Goal: Transaction & Acquisition: Obtain resource

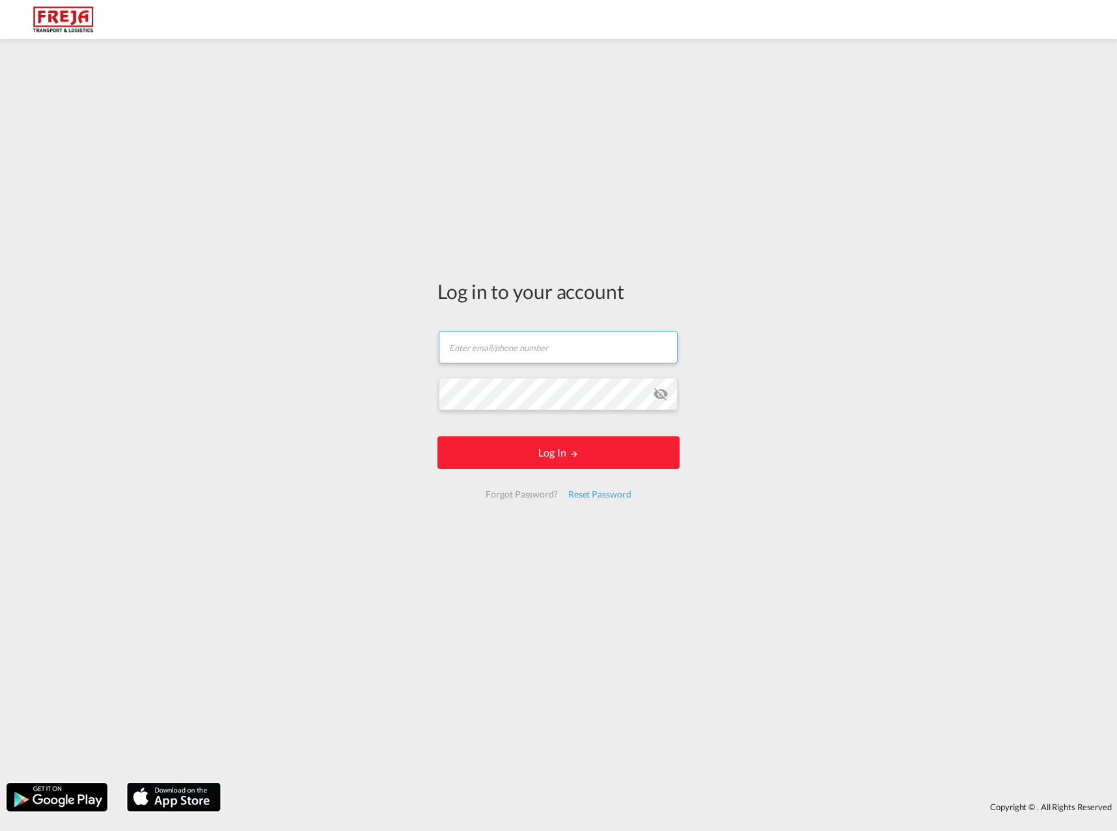
click at [497, 350] on input "text" at bounding box center [558, 347] width 239 height 33
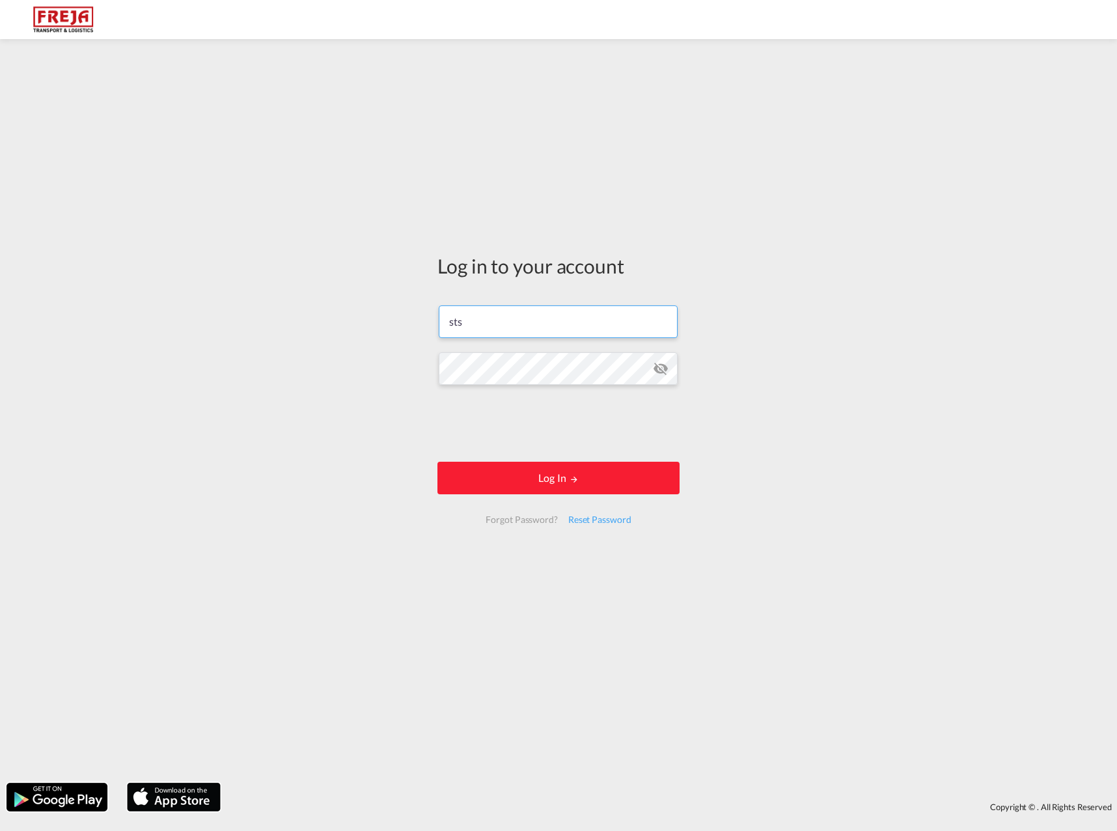
type input "[EMAIL_ADDRESS][DOMAIN_NAME]"
click at [595, 485] on button "Log In" at bounding box center [558, 477] width 242 height 33
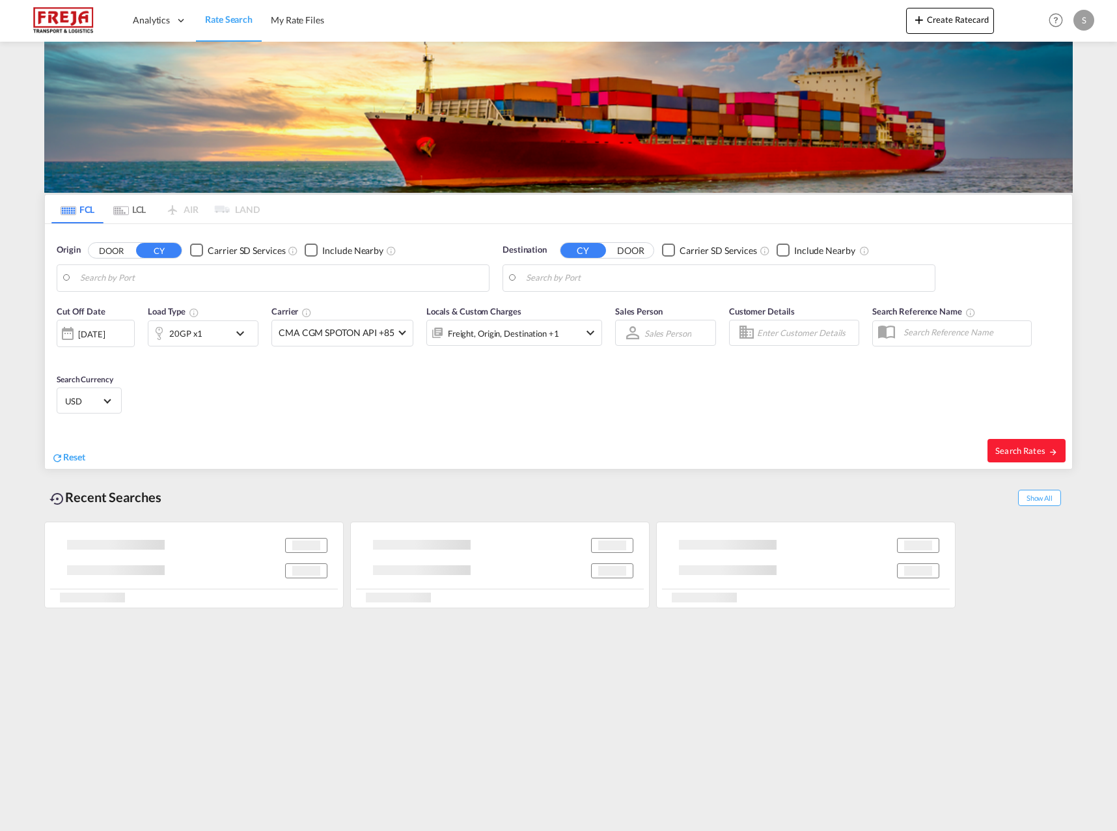
type input "[GEOGRAPHIC_DATA], NOSVG"
type input "[GEOGRAPHIC_DATA], SGSIN"
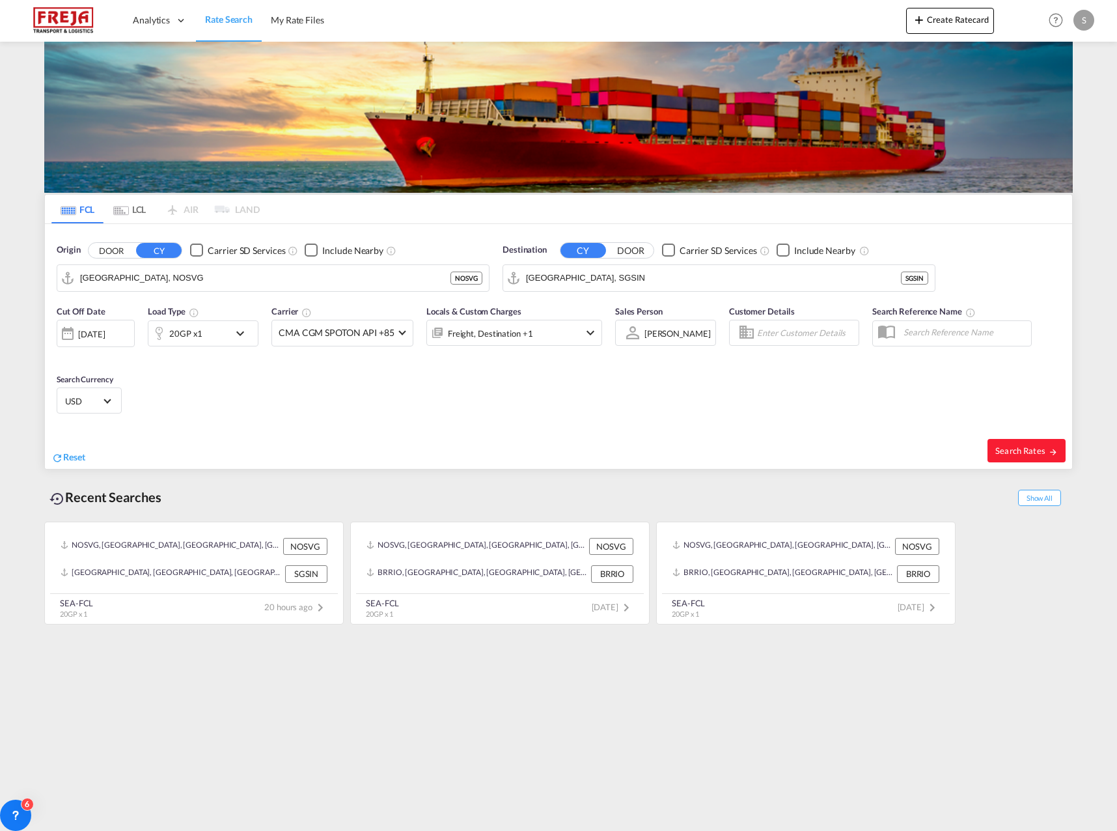
click at [745, 415] on div "Cut Off Date [DATE] [DATE] Load Type 20GP x1 Carrier CMA CGM SPOTON API +85 Onl…" at bounding box center [558, 361] width 1027 height 127
click at [1033, 445] on span "Search Rates" at bounding box center [1026, 450] width 62 height 10
type input "NOSVG to SGSIN / [DATE]"
